Goal: Task Accomplishment & Management: Use online tool/utility

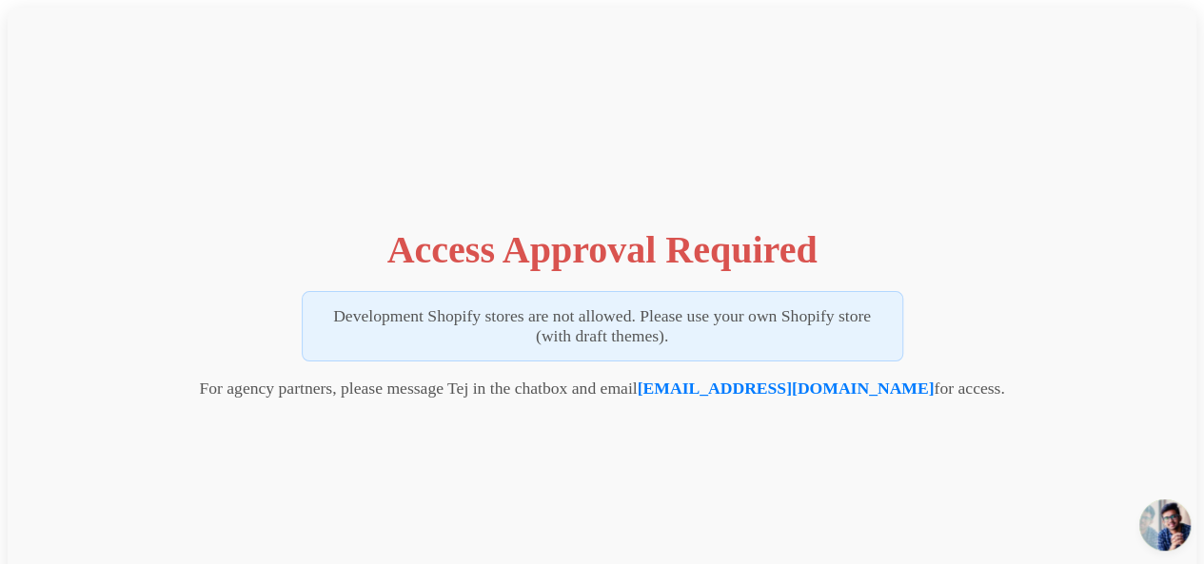
drag, startPoint x: 376, startPoint y: 239, endPoint x: 976, endPoint y: 416, distance: 625.2
click at [976, 416] on div "Access Approval Required Development Shopify stores are not allowed. Please use…" at bounding box center [602, 309] width 1189 height 603
click at [1180, 528] on span "Open chat" at bounding box center [1164, 525] width 51 height 51
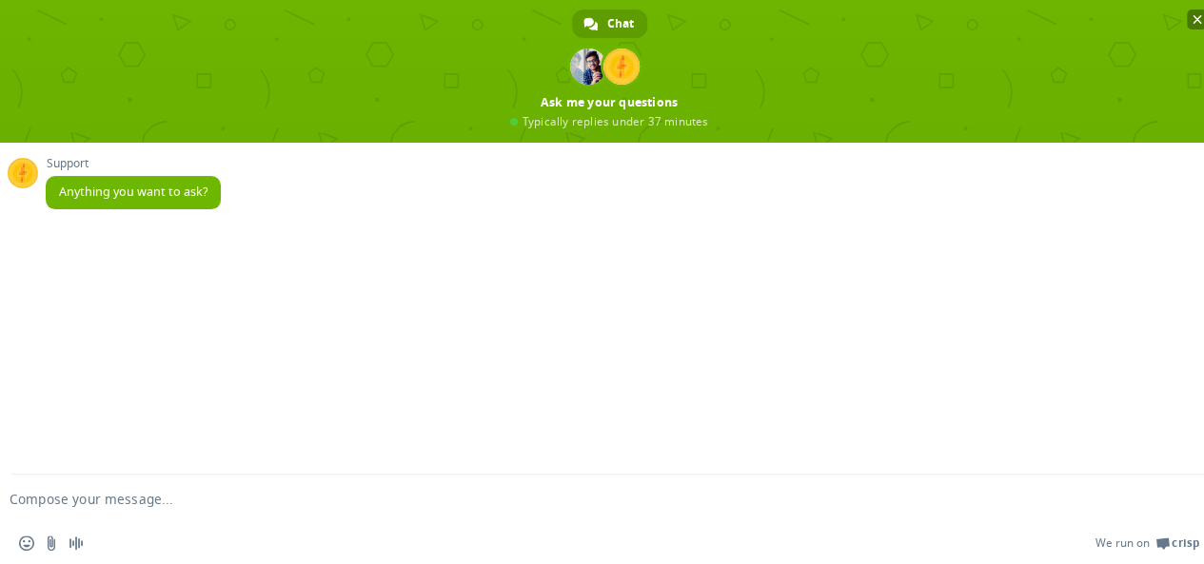
click at [1197, 13] on span "Close chat" at bounding box center [1197, 20] width 20 height 20
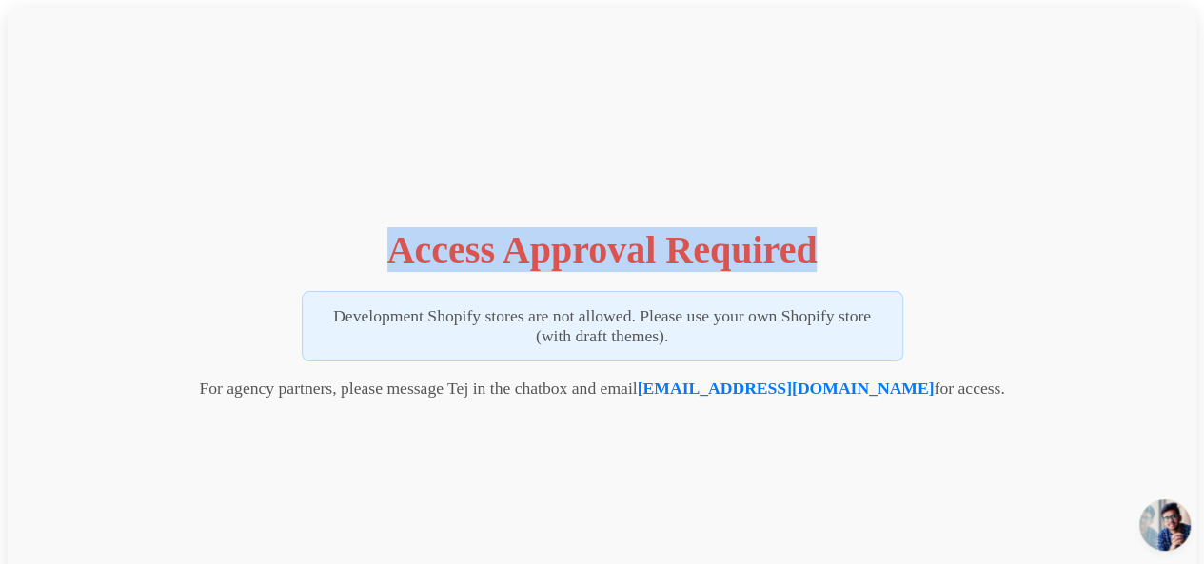
drag, startPoint x: 373, startPoint y: 273, endPoint x: 853, endPoint y: 273, distance: 479.7
click at [850, 274] on div "Access Approval Required Development Shopify stores are not allowed. Please use…" at bounding box center [602, 309] width 1189 height 603
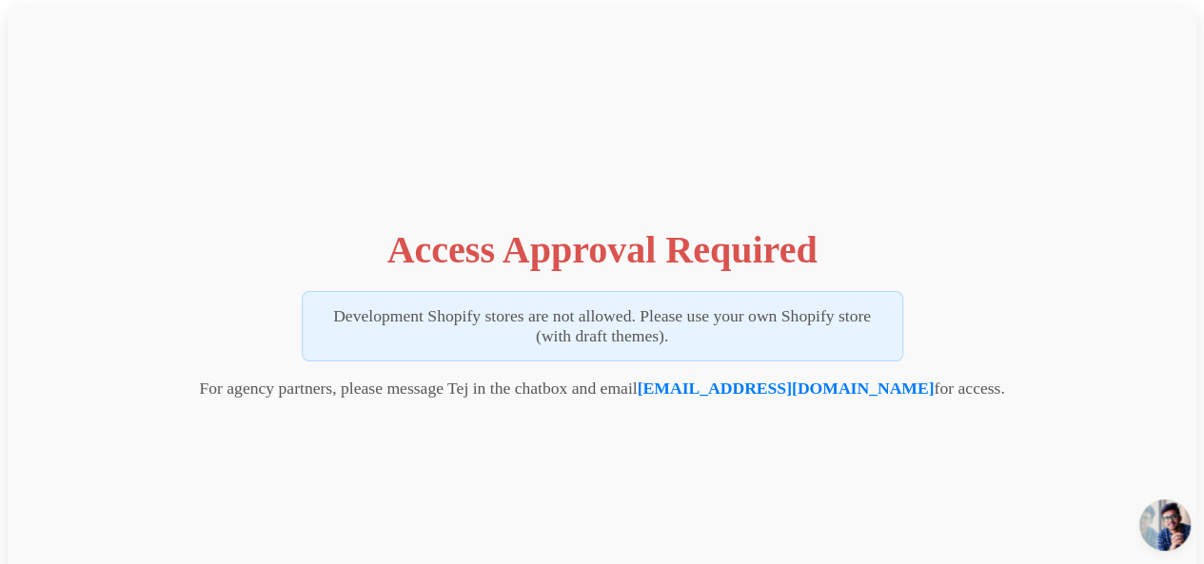
click at [875, 270] on div "Access Approval Required Development Shopify stores are not allowed. Please use…" at bounding box center [602, 309] width 1189 height 603
click at [612, 332] on p "Development Shopify stores are not allowed. Please use your own Shopify store (…" at bounding box center [603, 326] width 602 height 70
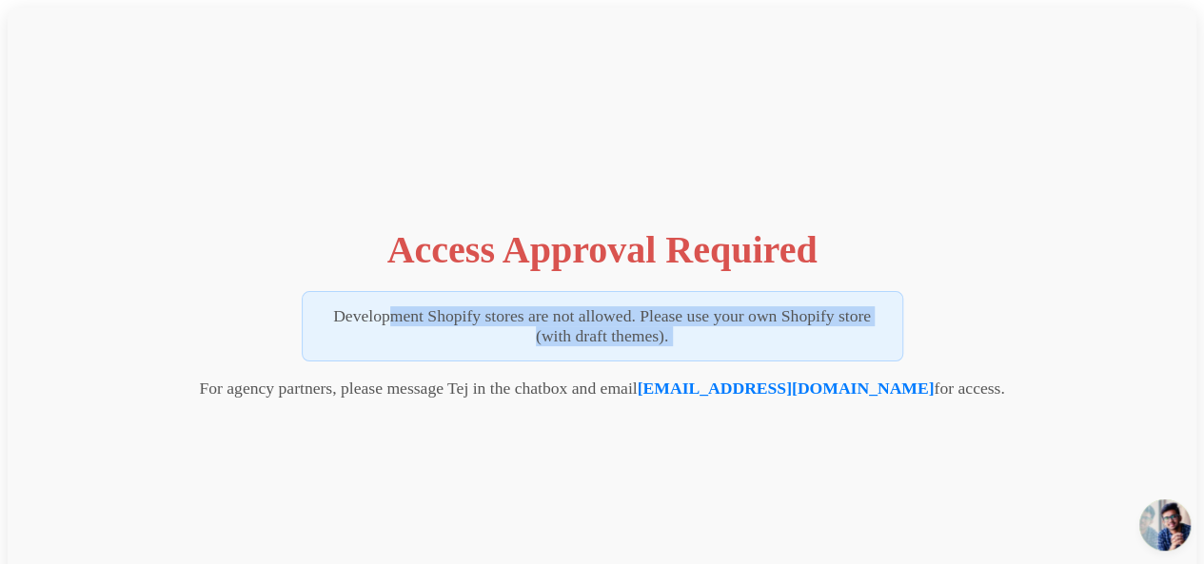
click at [612, 332] on p "Development Shopify stores are not allowed. Please use your own Shopify store (…" at bounding box center [603, 326] width 602 height 70
click at [528, 300] on p "Development Shopify stores are not allowed. Please use your own Shopify store (…" at bounding box center [603, 326] width 602 height 70
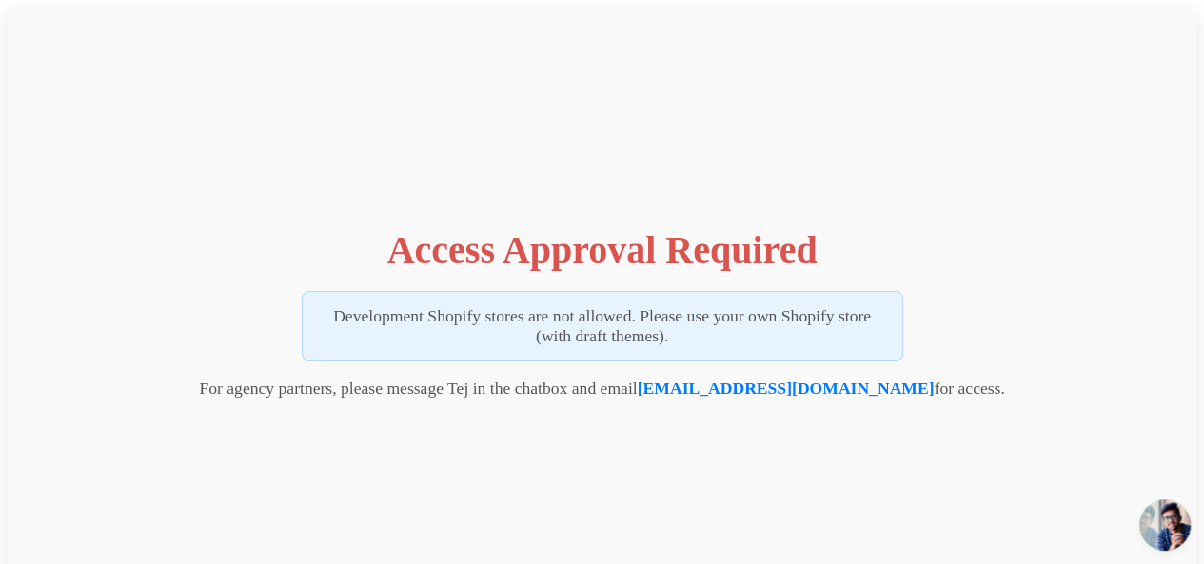
click at [366, 387] on p "For agency partners, please message Tej in the chatbox and email tej@vizupcomme…" at bounding box center [601, 389] width 805 height 20
